Goal: Navigation & Orientation: Find specific page/section

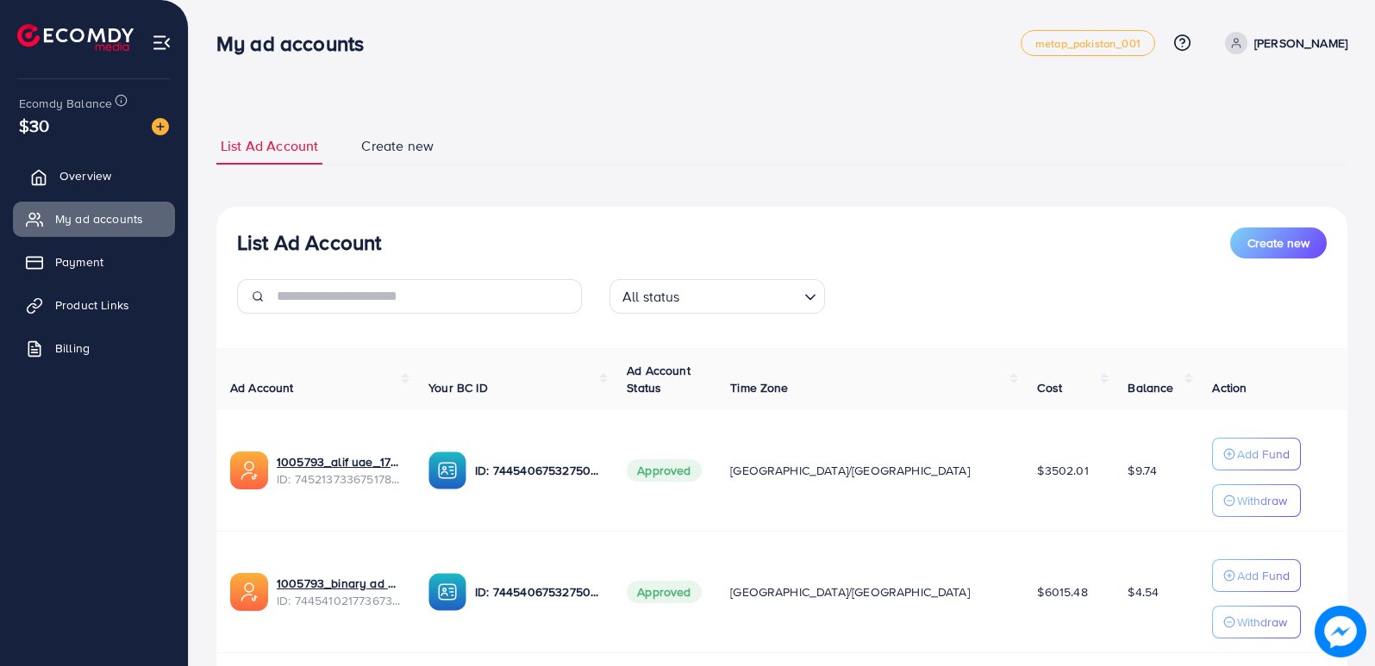
click at [72, 174] on span "Overview" at bounding box center [85, 175] width 52 height 17
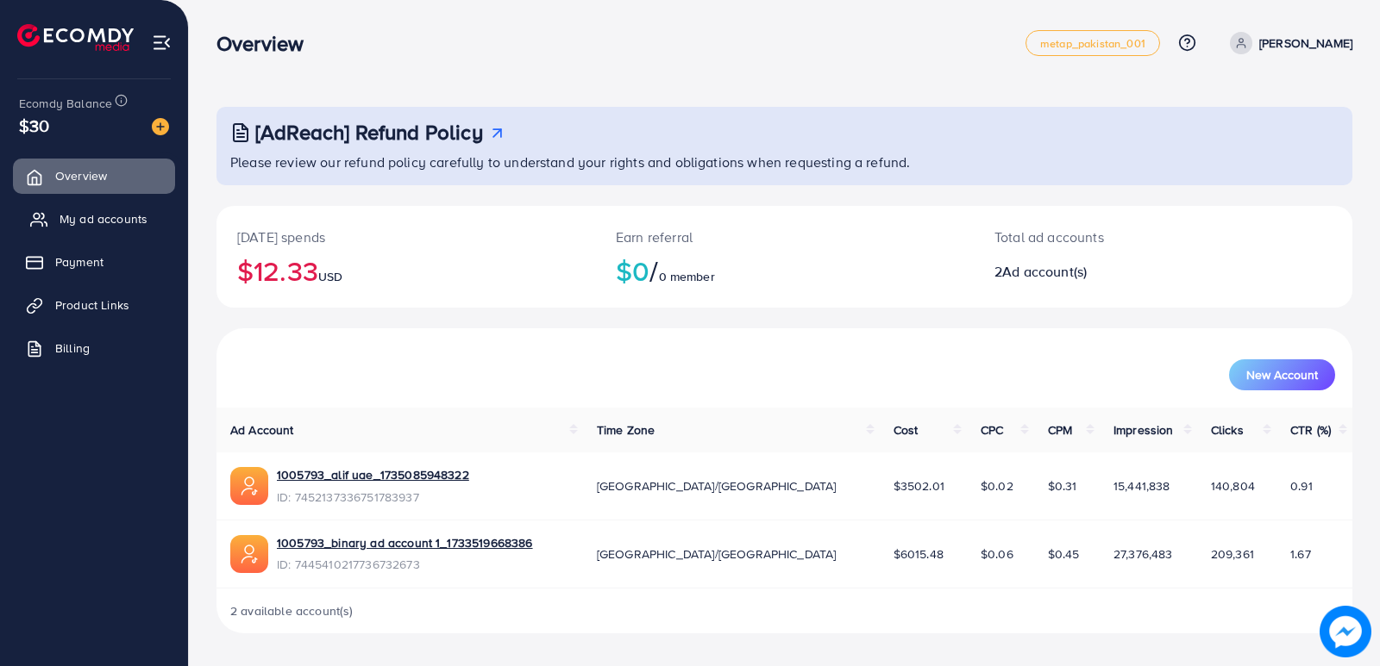
click at [105, 218] on span "My ad accounts" at bounding box center [103, 218] width 88 height 17
